Goal: Task Accomplishment & Management: Manage account settings

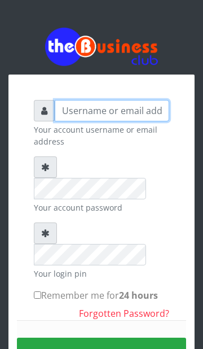
click at [144, 107] on input "text" at bounding box center [112, 110] width 115 height 21
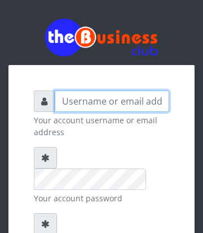
type input "obaloyink@yahoo.com"
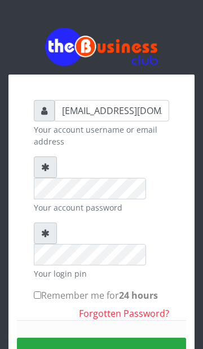
click at [40, 292] on input "Remember me for 24 hours" at bounding box center [37, 295] width 7 height 7
click at [112, 338] on button "Sign in" at bounding box center [102, 352] width 170 height 29
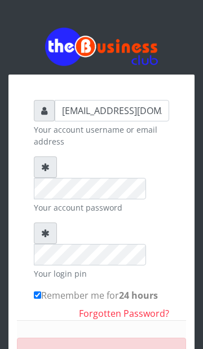
click at [41, 292] on input "Remember me for 24 hours" at bounding box center [37, 295] width 7 height 7
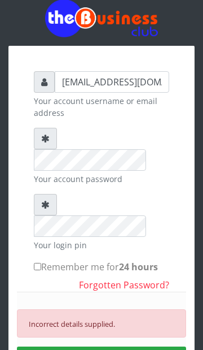
scroll to position [28, 0]
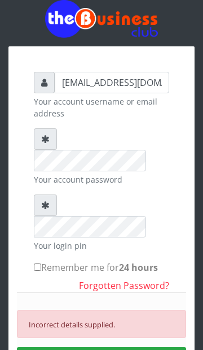
click at [37, 263] on input "Remember me for 24 hours" at bounding box center [37, 266] width 7 height 7
checkbox input "true"
click at [132, 279] on link "Forgotten Password?" at bounding box center [124, 285] width 90 height 12
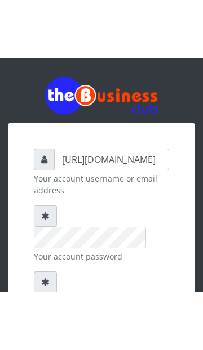
scroll to position [0, 243]
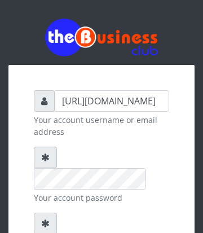
type input "obaloyink@yahoo.com"
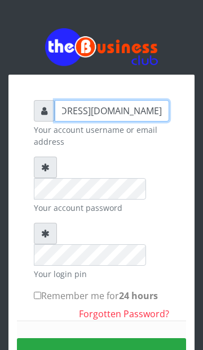
scroll to position [0, 0]
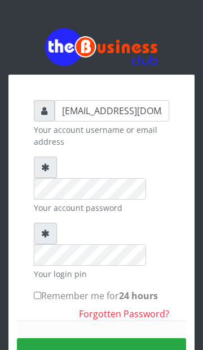
click at [40, 292] on input "Remember me for 24 hours" at bounding box center [37, 295] width 7 height 7
checkbox input "true"
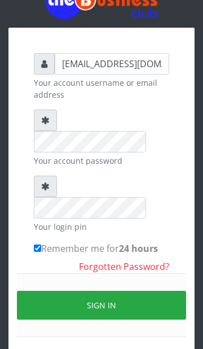
scroll to position [51, 0]
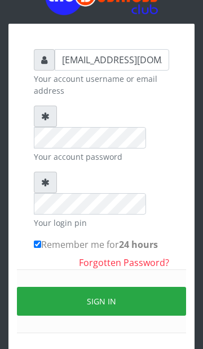
click at [112, 287] on button "Sign in" at bounding box center [102, 301] width 170 height 29
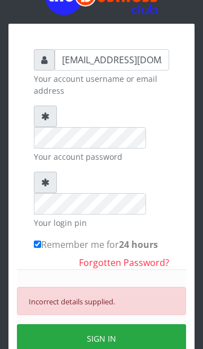
click at [141, 257] on link "Forgotten Password?" at bounding box center [124, 263] width 90 height 12
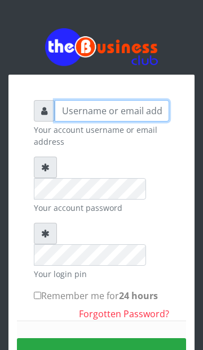
click at [145, 109] on input "text" at bounding box center [112, 110] width 115 height 21
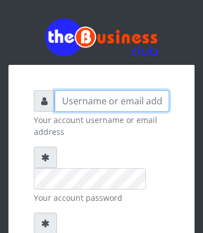
type input "obaloyink@yahoo.com"
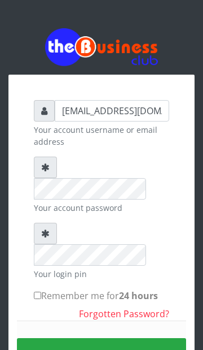
click at [40, 292] on input "Remember me for 24 hours" at bounding box center [37, 295] width 7 height 7
checkbox input "true"
click at [112, 338] on button "Sign in" at bounding box center [102, 352] width 170 height 29
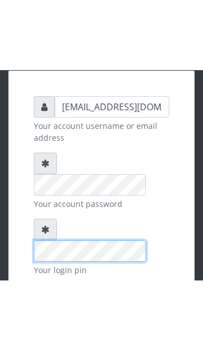
scroll to position [62, 0]
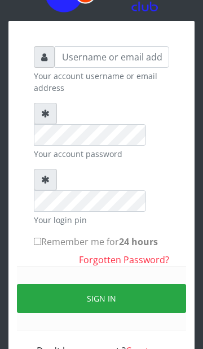
scroll to position [55, 0]
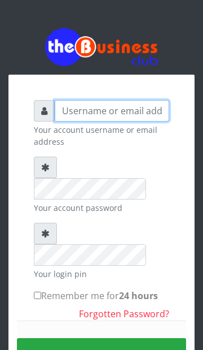
click at [145, 109] on input "text" at bounding box center [112, 110] width 115 height 21
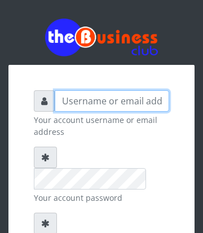
type input "obaloyink@yahoo.com"
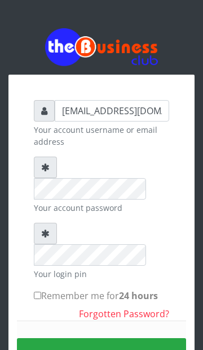
click at [41, 162] on div at bounding box center [45, 167] width 23 height 21
click at [42, 155] on form "obaloyink@yahoo.com Your account username or email address Your account passwor…" at bounding box center [102, 262] width 136 height 325
click at [47, 164] on div at bounding box center [45, 167] width 23 height 21
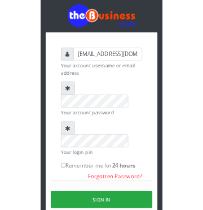
scroll to position [21, 0]
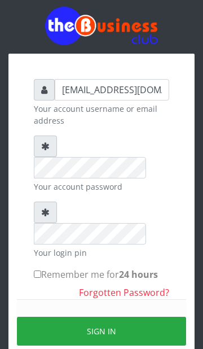
click at [115, 317] on button "Sign in" at bounding box center [102, 331] width 170 height 29
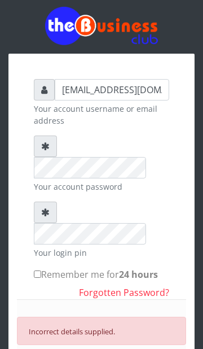
click at [38, 271] on input "Remember me for 24 hours" at bounding box center [37, 274] width 7 height 7
checkbox input "true"
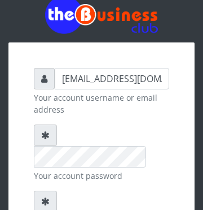
click at [36, 190] on div at bounding box center [45, 200] width 23 height 21
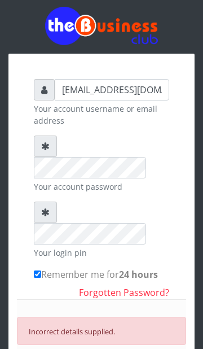
click at [49, 202] on div at bounding box center [45, 212] width 23 height 21
click at [49, 208] on icon at bounding box center [45, 212] width 8 height 9
click at [46, 157] on div at bounding box center [45, 146] width 23 height 21
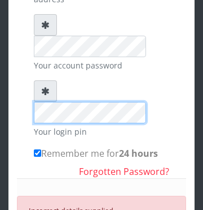
scroll to position [132, 0]
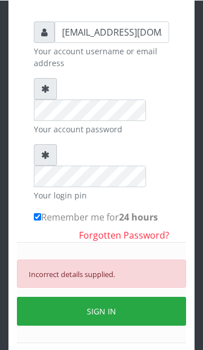
scroll to position [0, 0]
